Goal: Task Accomplishment & Management: Complete application form

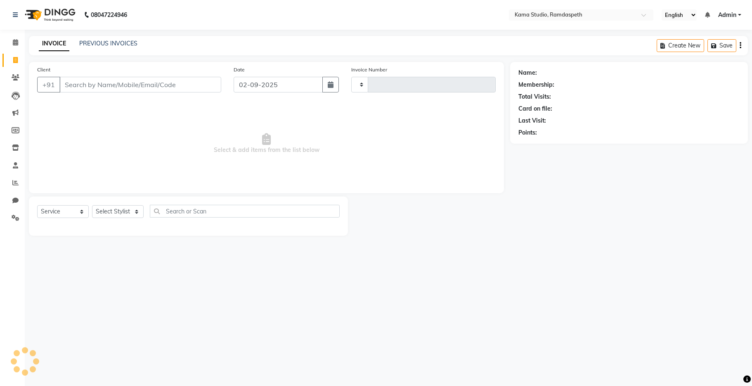
select select "service"
type input "0633"
select select "7582"
click at [79, 91] on input "Client" at bounding box center [140, 85] width 162 height 16
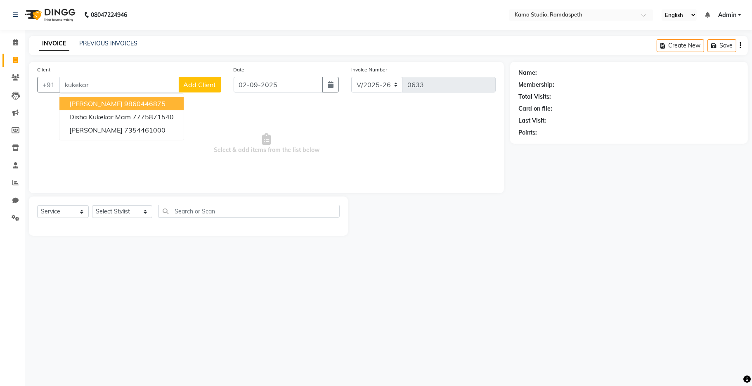
click at [92, 107] on button "[PERSON_NAME] 9860446875" at bounding box center [121, 103] width 124 height 13
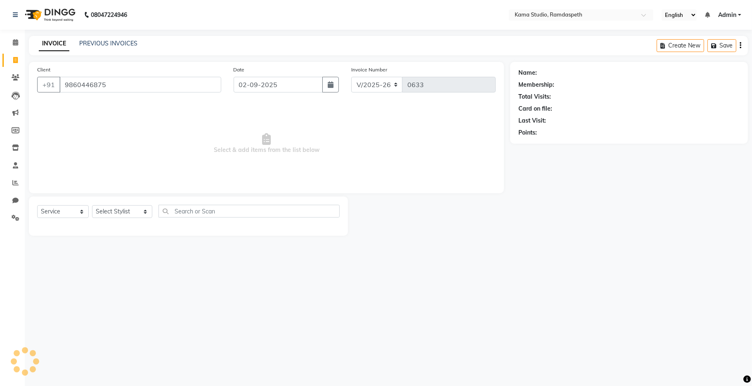
type input "9860446875"
select select "1: Object"
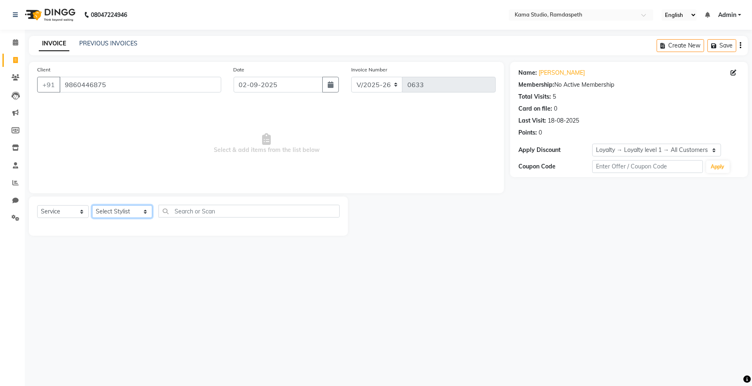
click at [111, 213] on select "Select Stylist [PERSON_NAME] [PERSON_NAME] Ankit Dhawariya [PERSON_NAME] Sir [P…" at bounding box center [122, 211] width 60 height 13
select select "67943"
click at [92, 206] on select "Select Stylist [PERSON_NAME] [PERSON_NAME] Ankit Dhawariya [PERSON_NAME] Sir [P…" at bounding box center [122, 211] width 60 height 13
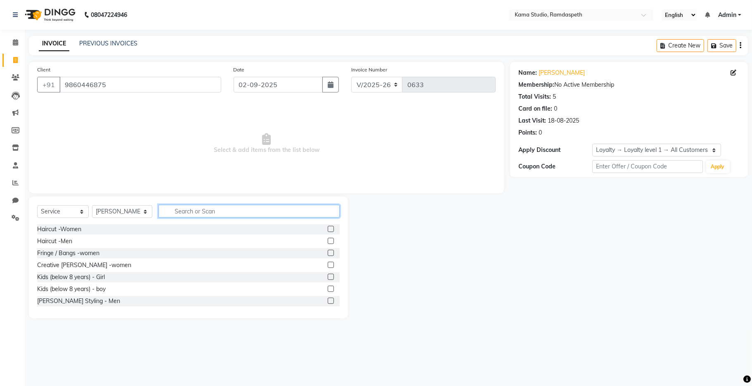
click at [177, 208] on input "text" at bounding box center [249, 211] width 181 height 13
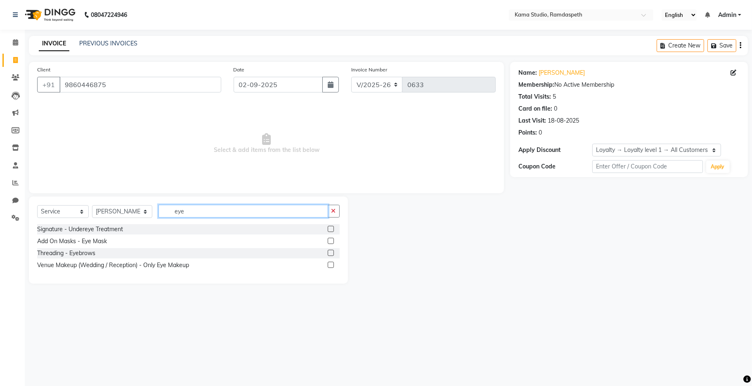
type input "eye"
click at [332, 251] on label at bounding box center [331, 253] width 6 height 6
click at [332, 251] on input "checkbox" at bounding box center [330, 253] width 5 height 5
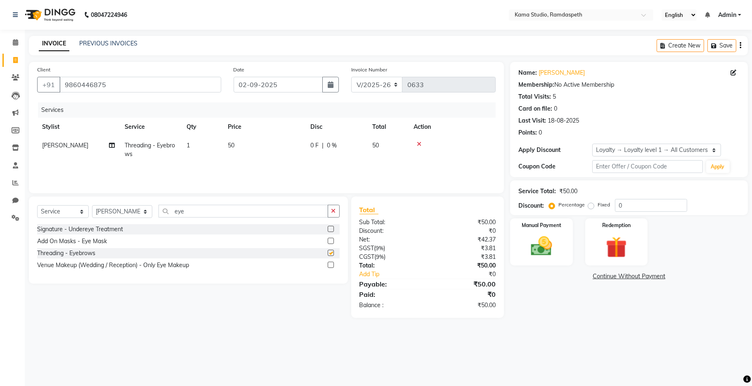
checkbox input "false"
click at [249, 149] on td "50" at bounding box center [264, 149] width 83 height 27
select select "67943"
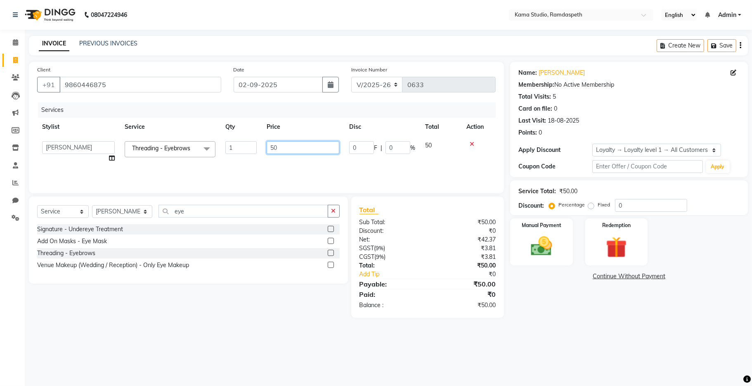
drag, startPoint x: 276, startPoint y: 144, endPoint x: 263, endPoint y: 145, distance: 13.2
click at [263, 145] on td "50" at bounding box center [303, 151] width 83 height 31
type input "100"
click at [251, 171] on div "Services Stylist Service Qty Price Disc Total Action [PERSON_NAME] [PERSON_NAME…" at bounding box center [266, 143] width 459 height 83
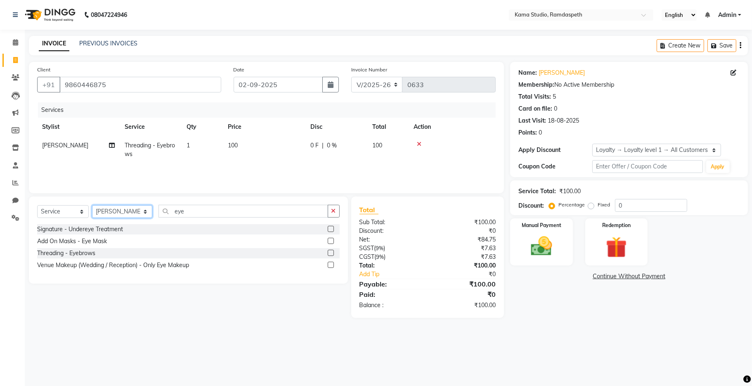
click at [120, 211] on select "Select Stylist [PERSON_NAME] [PERSON_NAME] Ankit Dhawariya [PERSON_NAME] Sir [P…" at bounding box center [122, 211] width 60 height 13
select select "67939"
click at [92, 206] on select "Select Stylist [PERSON_NAME] [PERSON_NAME] Ankit Dhawariya [PERSON_NAME] Sir [P…" at bounding box center [122, 211] width 60 height 13
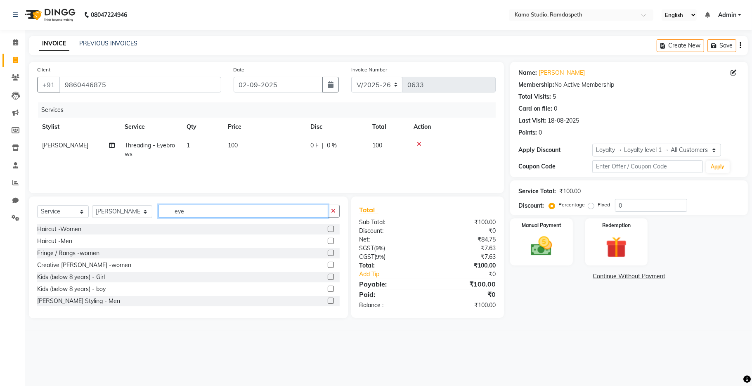
drag, startPoint x: 188, startPoint y: 213, endPoint x: 158, endPoint y: 210, distance: 29.9
click at [159, 210] on input "eye" at bounding box center [244, 211] width 170 height 13
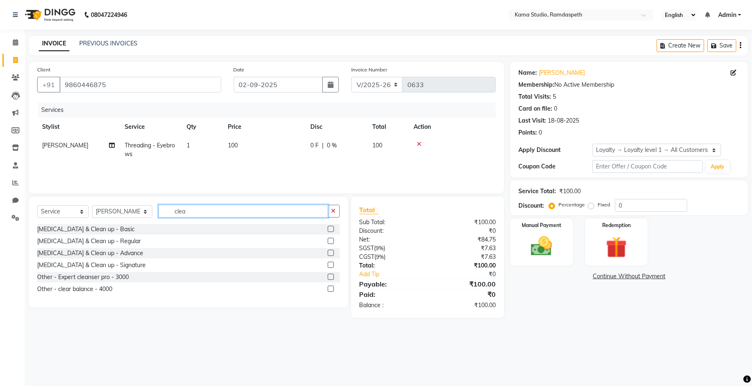
type input "clea"
click at [332, 241] on label at bounding box center [331, 241] width 6 height 6
click at [332, 241] on input "checkbox" at bounding box center [330, 241] width 5 height 5
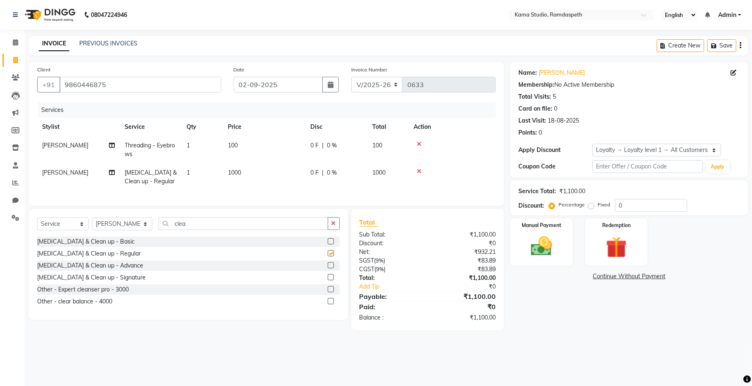
checkbox input "false"
click at [333, 268] on label at bounding box center [331, 265] width 6 height 6
click at [333, 268] on input "checkbox" at bounding box center [330, 265] width 5 height 5
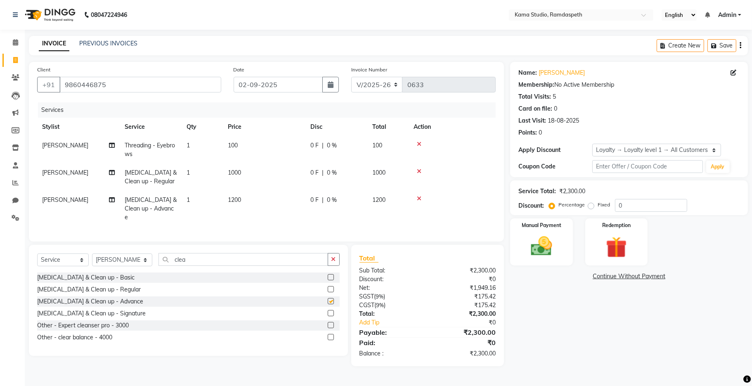
checkbox input "false"
click at [329, 313] on label at bounding box center [331, 313] width 6 height 6
click at [329, 313] on input "checkbox" at bounding box center [330, 313] width 5 height 5
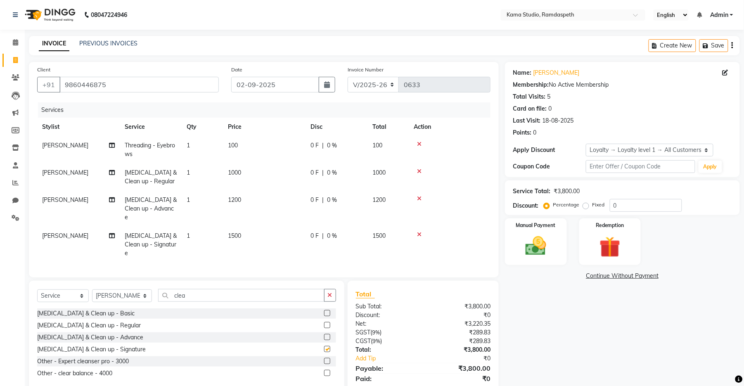
checkbox input "false"
click at [418, 196] on icon at bounding box center [419, 199] width 5 height 6
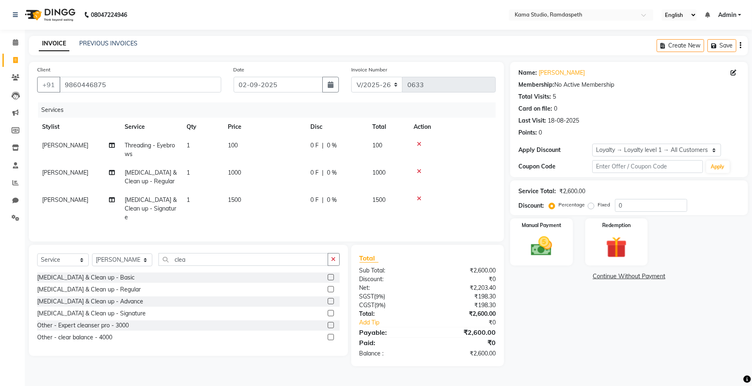
click at [419, 174] on icon at bounding box center [419, 171] width 5 height 6
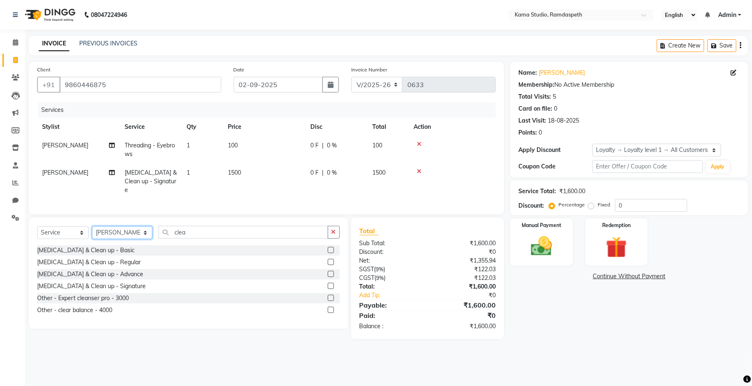
click at [125, 232] on select "Select Stylist [PERSON_NAME] [PERSON_NAME] Ankit Dhawariya [PERSON_NAME] Sir [P…" at bounding box center [122, 232] width 60 height 13
select select "67943"
click at [92, 226] on select "Select Stylist [PERSON_NAME] [PERSON_NAME] Ankit Dhawariya [PERSON_NAME] Sir [P…" at bounding box center [122, 232] width 60 height 13
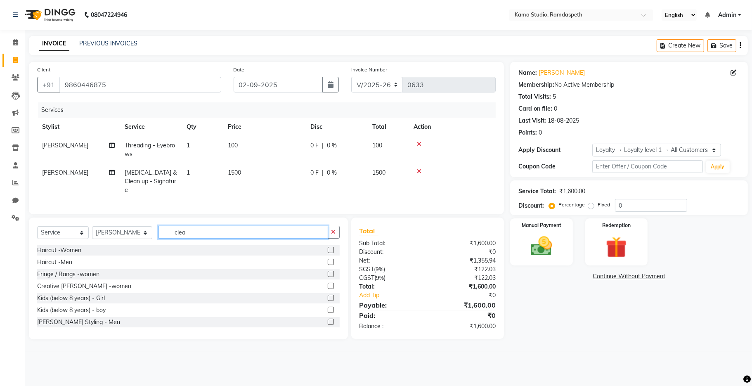
drag, startPoint x: 178, startPoint y: 236, endPoint x: 156, endPoint y: 237, distance: 21.9
click at [159, 237] on input "clea" at bounding box center [244, 232] width 170 height 13
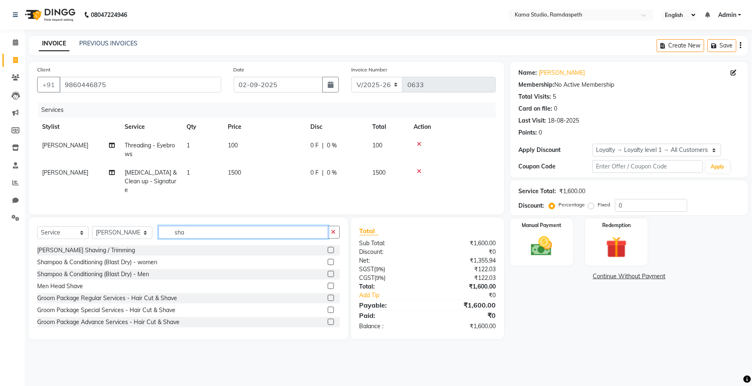
type input "sha"
click at [328, 261] on label at bounding box center [331, 262] width 6 height 6
click at [328, 261] on input "checkbox" at bounding box center [330, 262] width 5 height 5
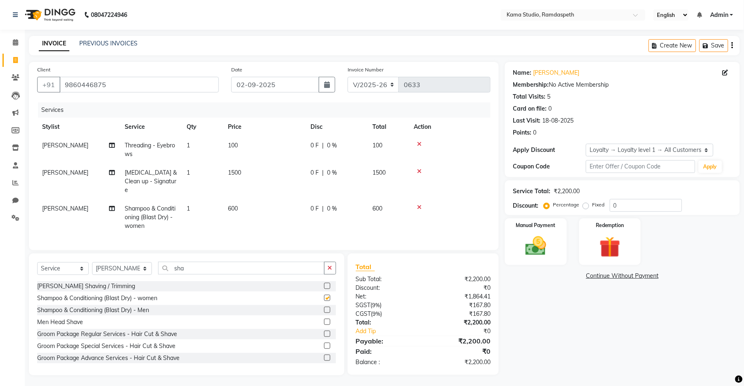
checkbox input "false"
drag, startPoint x: 280, startPoint y: 269, endPoint x: 152, endPoint y: 263, distance: 127.7
click at [158, 263] on input "sha" at bounding box center [241, 268] width 166 height 13
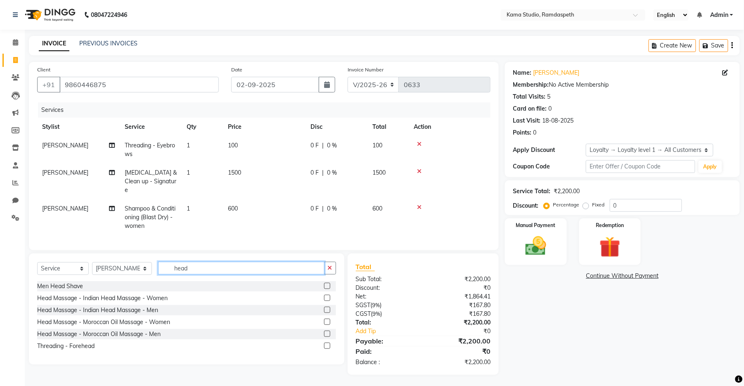
type input "head"
click at [324, 296] on label at bounding box center [327, 298] width 6 height 6
click at [324, 296] on input "checkbox" at bounding box center [326, 298] width 5 height 5
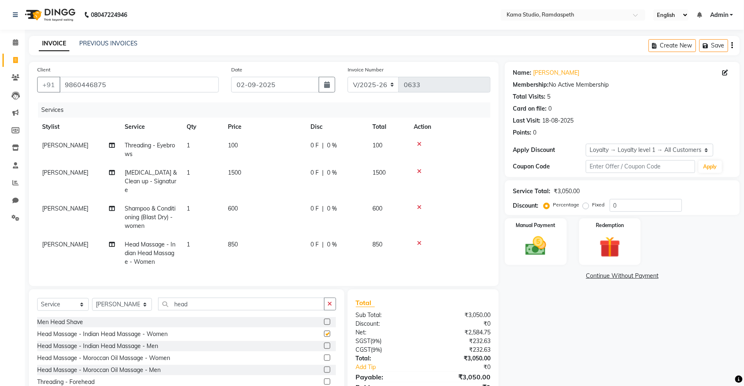
checkbox input "false"
click at [419, 204] on icon at bounding box center [419, 207] width 5 height 6
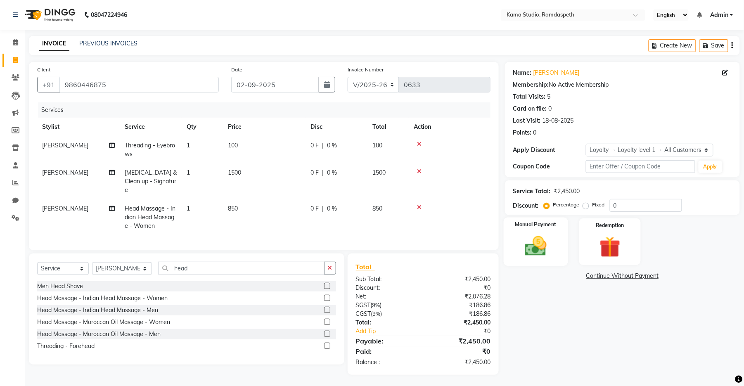
click at [543, 257] on img at bounding box center [536, 246] width 36 height 25
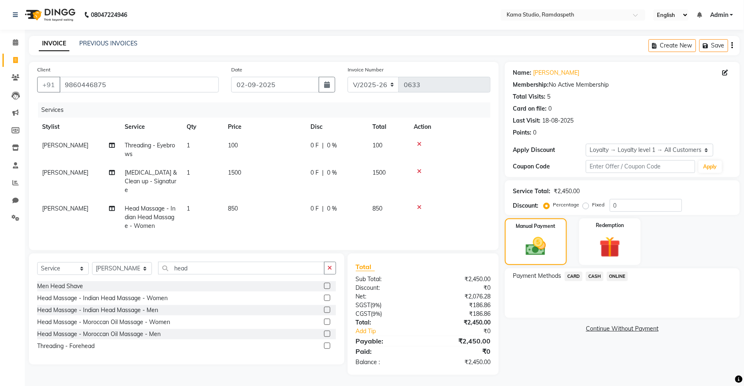
click at [574, 279] on span "CARD" at bounding box center [574, 276] width 18 height 9
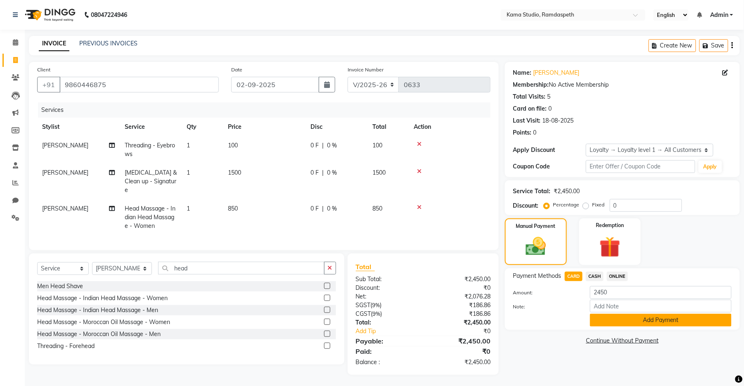
click at [609, 319] on button "Add Payment" at bounding box center [661, 320] width 142 height 13
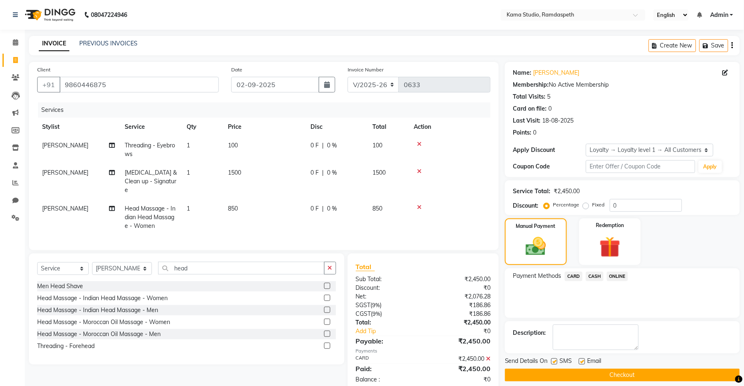
scroll to position [59, 0]
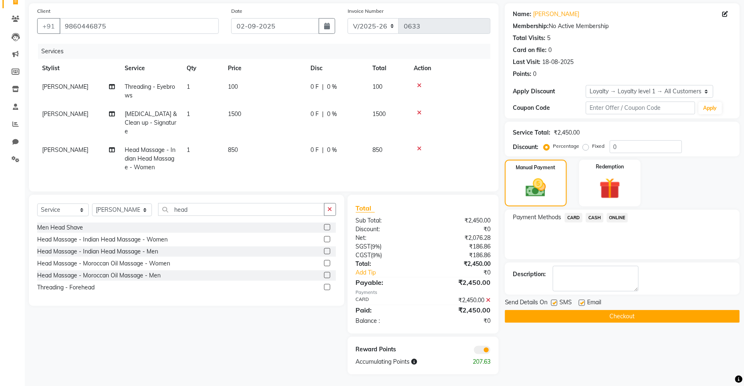
click at [552, 303] on label at bounding box center [554, 303] width 6 height 6
click at [552, 303] on input "checkbox" at bounding box center [553, 303] width 5 height 5
checkbox input "false"
click at [582, 302] on label at bounding box center [582, 303] width 6 height 6
click at [582, 302] on input "checkbox" at bounding box center [581, 303] width 5 height 5
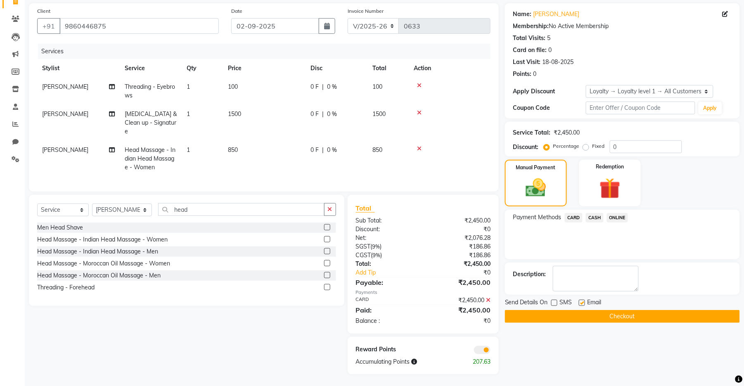
checkbox input "false"
drag, startPoint x: 582, startPoint y: 319, endPoint x: 585, endPoint y: 307, distance: 12.8
click at [582, 318] on button "Checkout" at bounding box center [622, 316] width 235 height 13
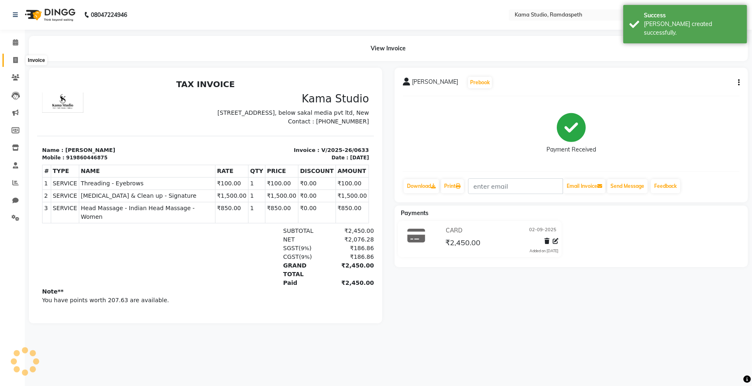
click at [17, 58] on icon at bounding box center [15, 60] width 5 height 6
select select "service"
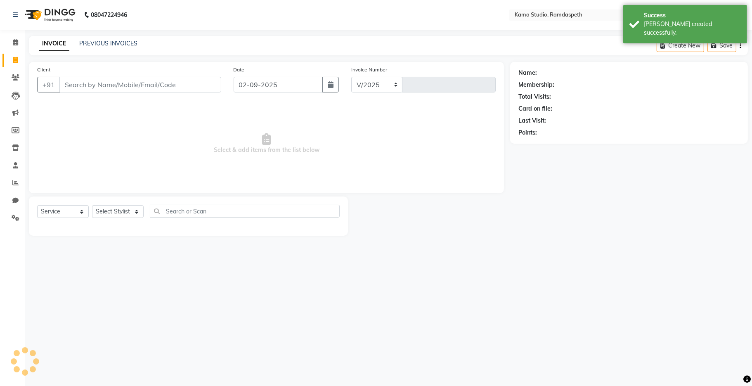
select select "7582"
type input "0634"
click at [88, 44] on link "PREVIOUS INVOICES" at bounding box center [108, 43] width 58 height 7
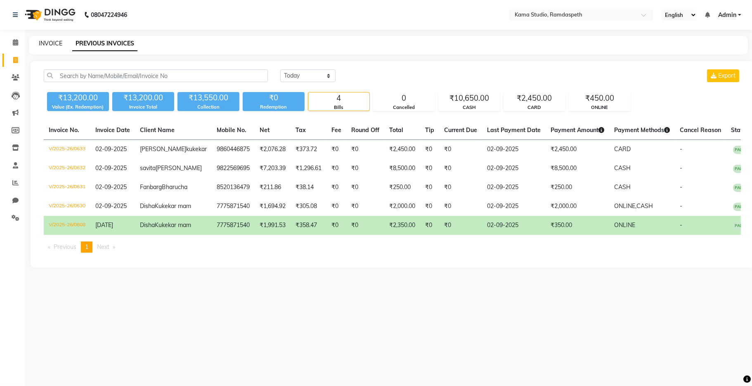
click at [49, 44] on link "INVOICE" at bounding box center [51, 43] width 24 height 7
select select "service"
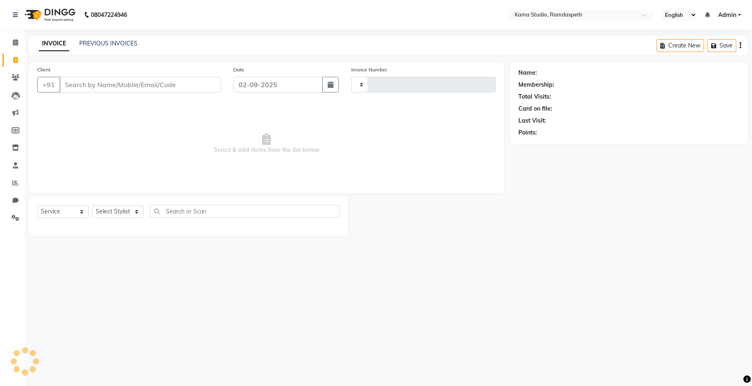
type input "0634"
select select "7582"
type input "x"
click at [110, 43] on link "PREVIOUS INVOICES" at bounding box center [108, 43] width 58 height 7
